Goal: Transaction & Acquisition: Subscribe to service/newsletter

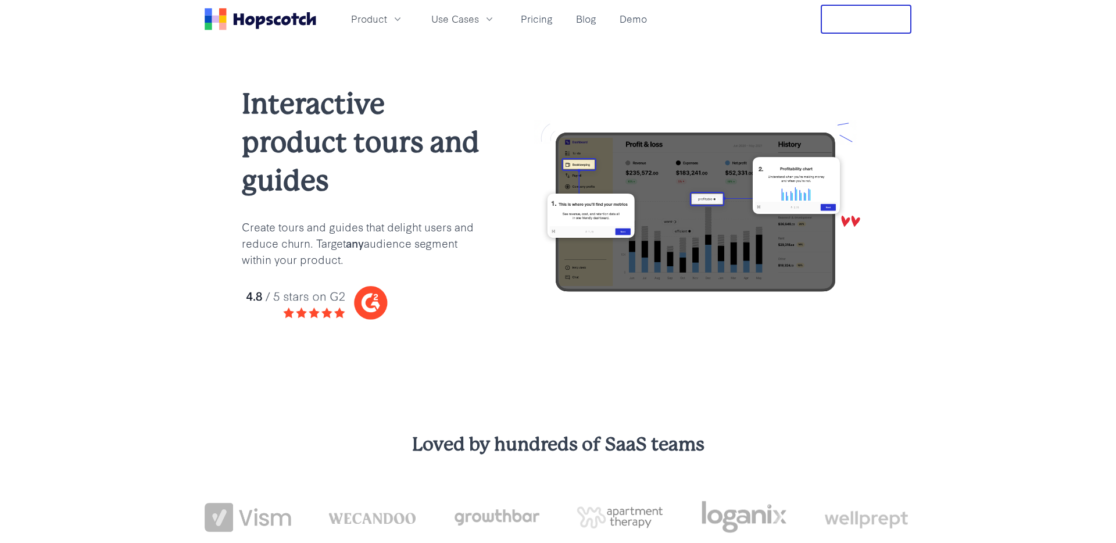
click at [273, 29] on icon "Home" at bounding box center [261, 19] width 112 height 22
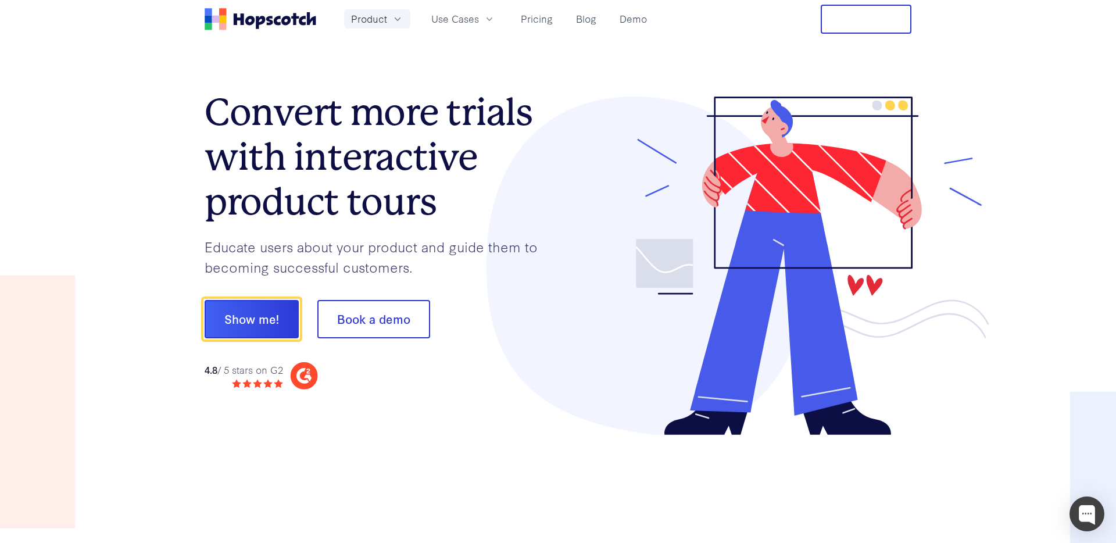
click at [373, 22] on span "Product" at bounding box center [369, 19] width 36 height 15
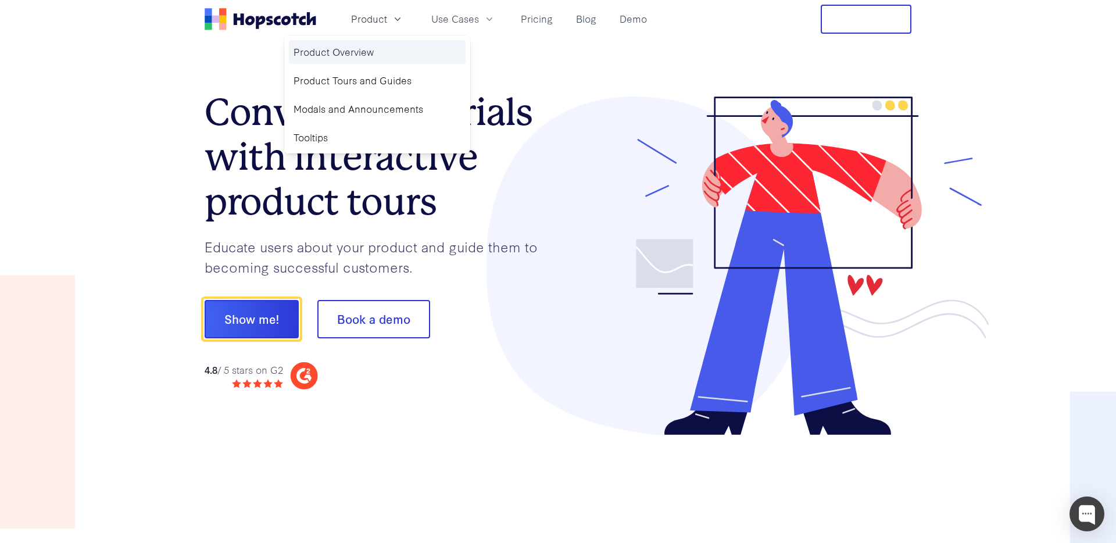
click at [364, 47] on link "Product Overview" at bounding box center [377, 52] width 177 height 24
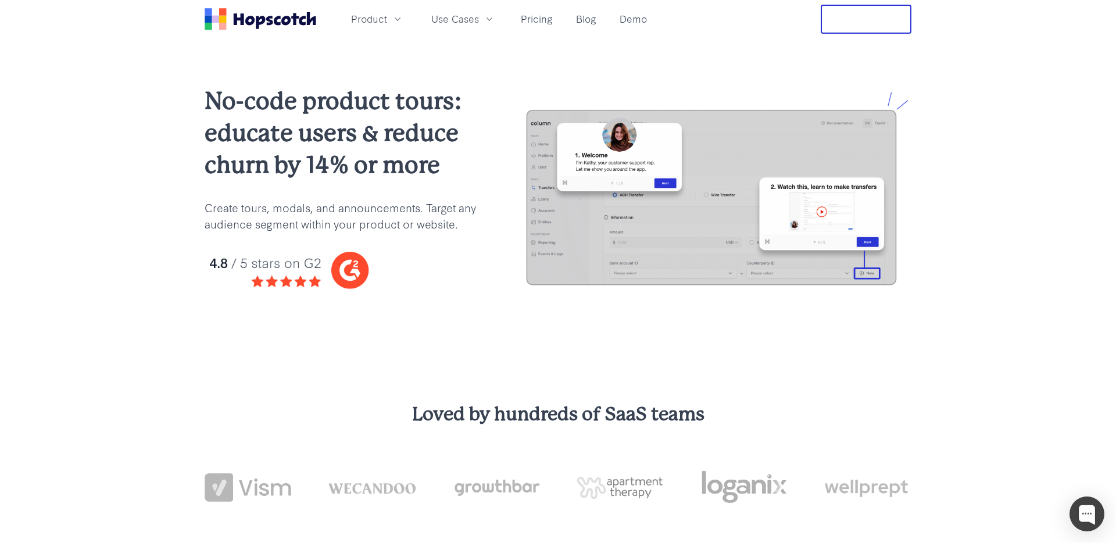
click at [537, 28] on div "Product Use Cases Pricing Blog Demo" at bounding box center [428, 19] width 447 height 29
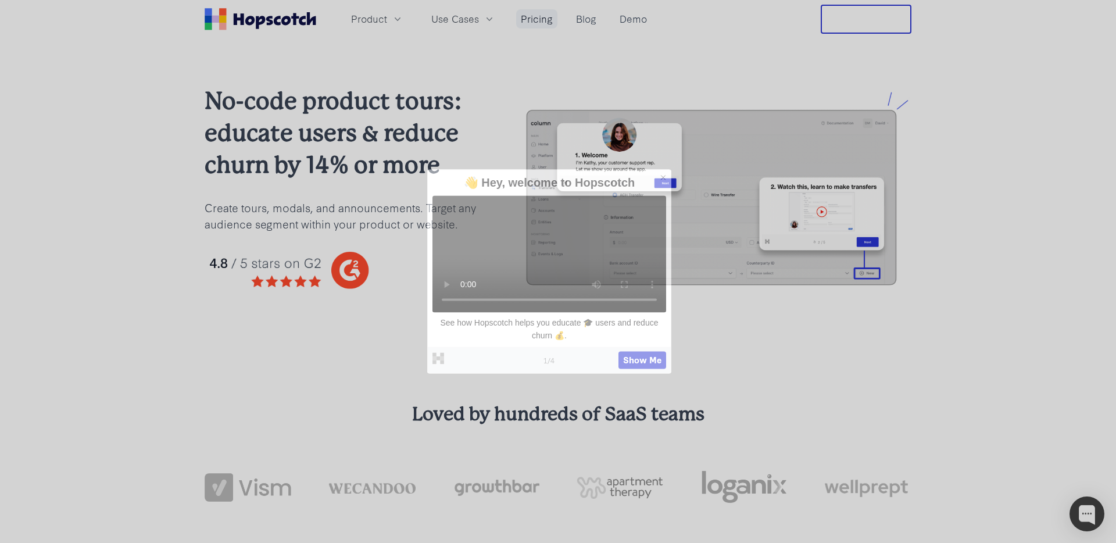
click at [541, 20] on link "Pricing" at bounding box center [536, 18] width 41 height 19
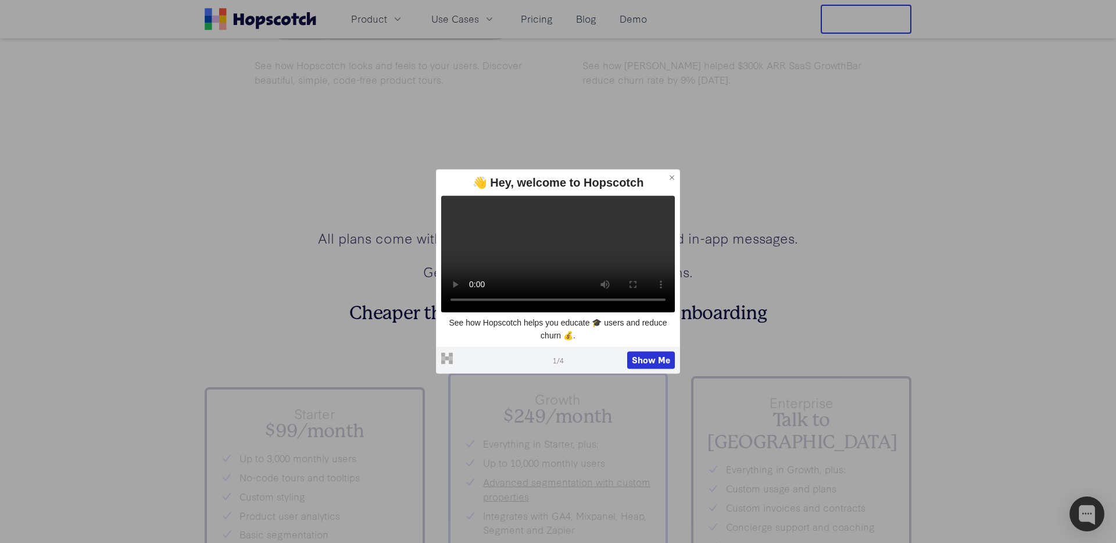
scroll to position [4141, 0]
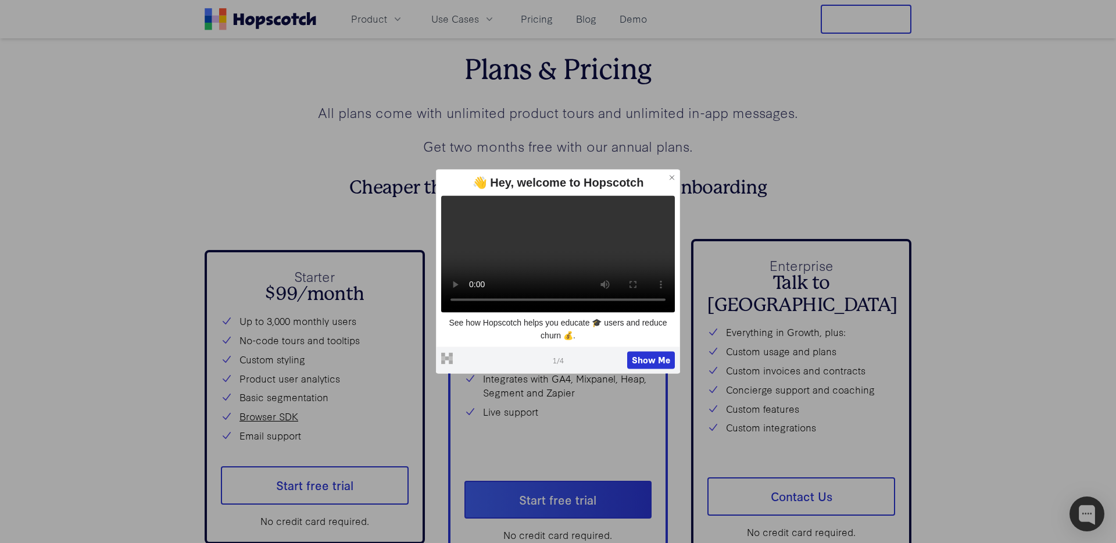
click at [673, 173] on icon at bounding box center [672, 177] width 8 height 8
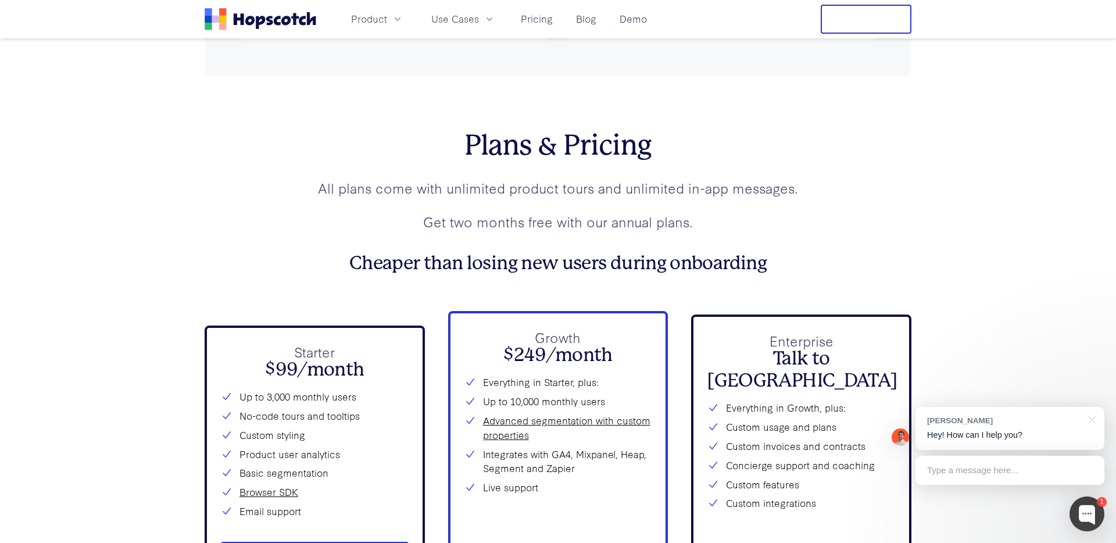
scroll to position [4382, 0]
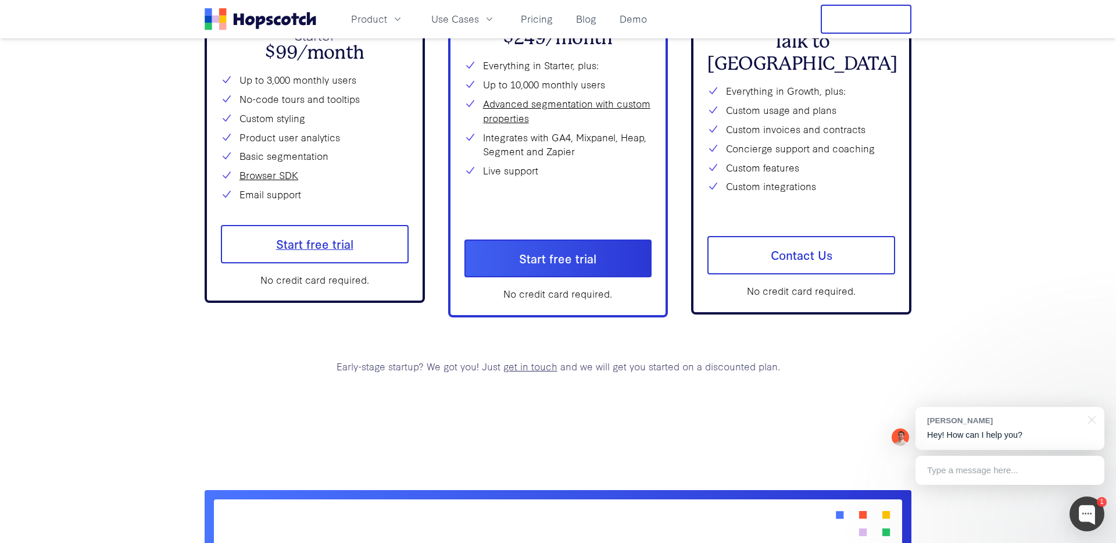
click at [328, 245] on span "Start free trial" at bounding box center [315, 244] width 188 height 38
